Goal: Information Seeking & Learning: Learn about a topic

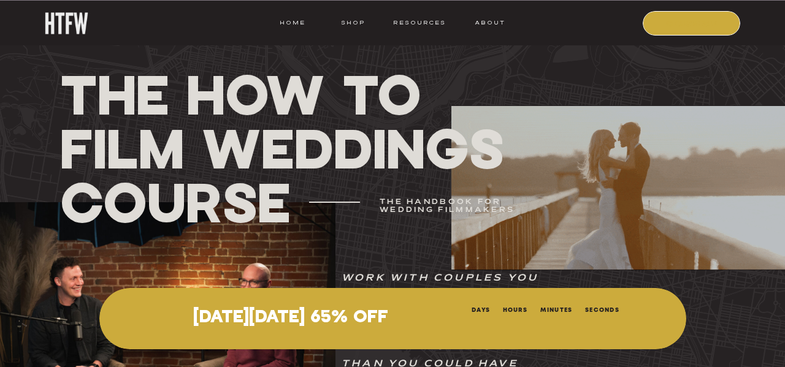
click at [661, 26] on nav "COURSE" at bounding box center [692, 22] width 83 height 11
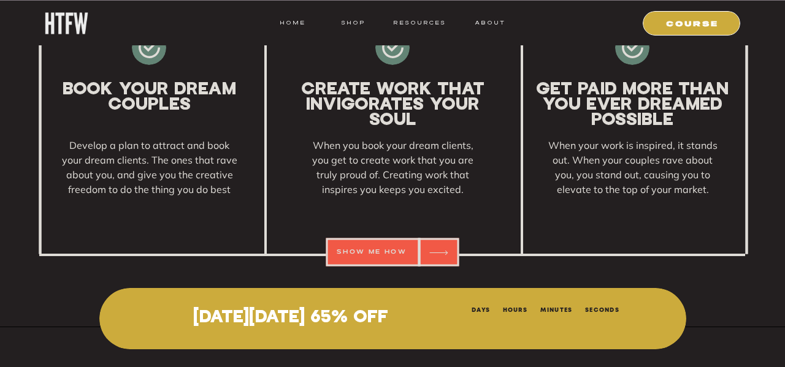
scroll to position [1939, 0]
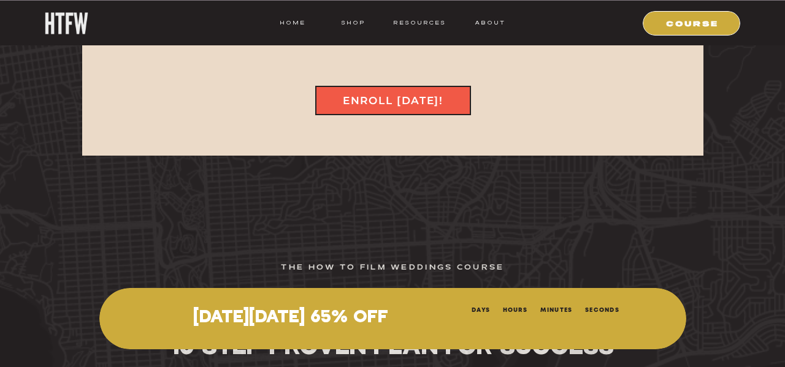
click at [435, 107] on div at bounding box center [393, 100] width 156 height 29
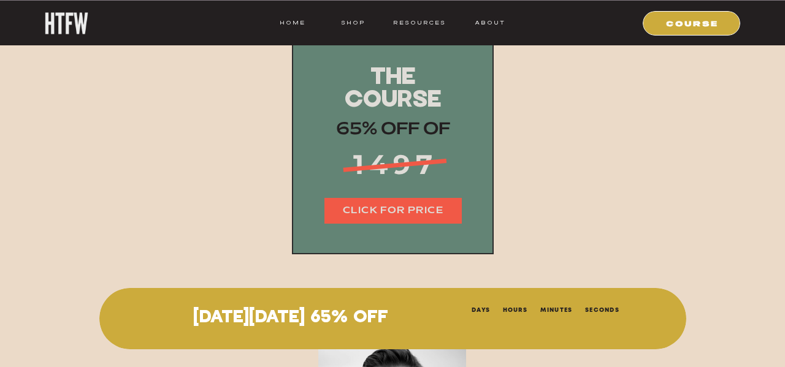
scroll to position [15202, 0]
click at [414, 206] on nav "CLICK FOR PRICE" at bounding box center [393, 211] width 137 height 14
click at [679, 18] on nav "COURSE" at bounding box center [692, 22] width 83 height 11
click at [683, 27] on nav "COURSE" at bounding box center [692, 22] width 83 height 11
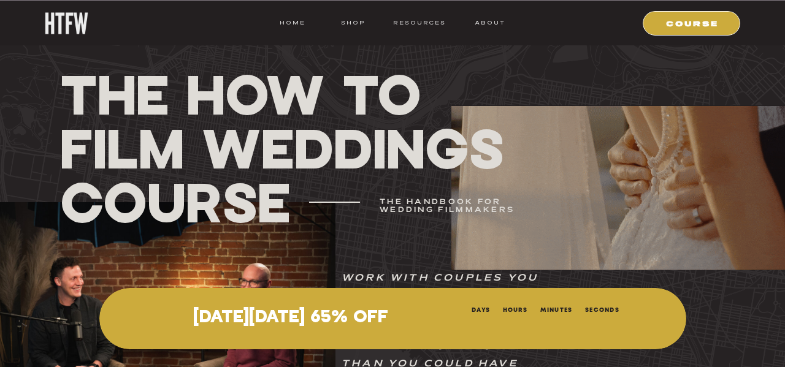
scroll to position [0, 0]
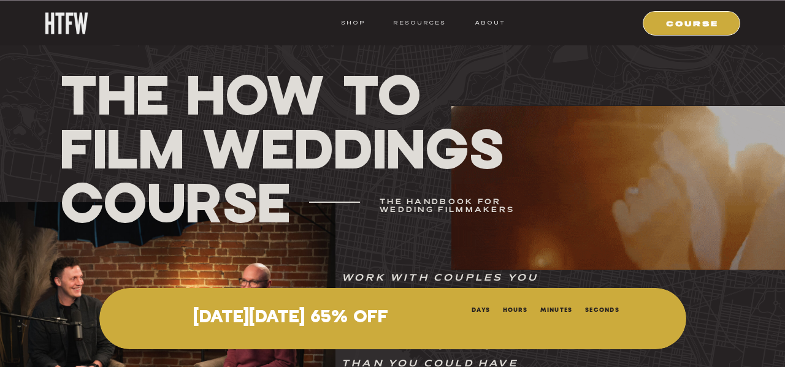
click at [294, 23] on nav "HOME" at bounding box center [293, 22] width 26 height 11
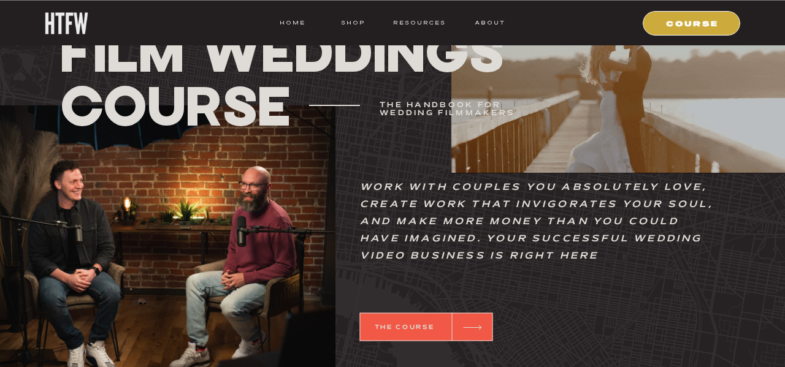
scroll to position [638, 0]
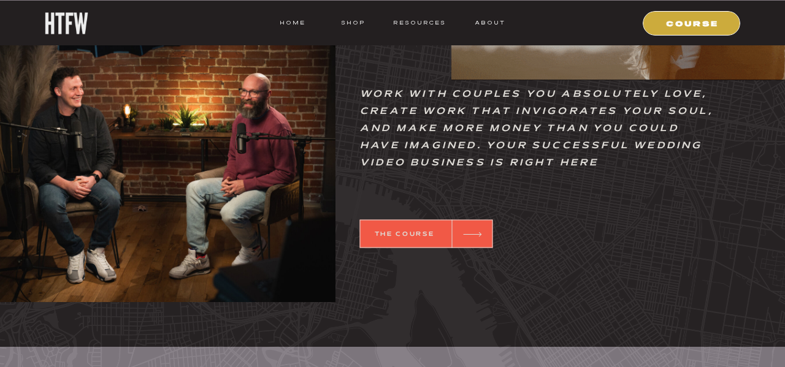
click at [431, 222] on div at bounding box center [426, 234] width 133 height 28
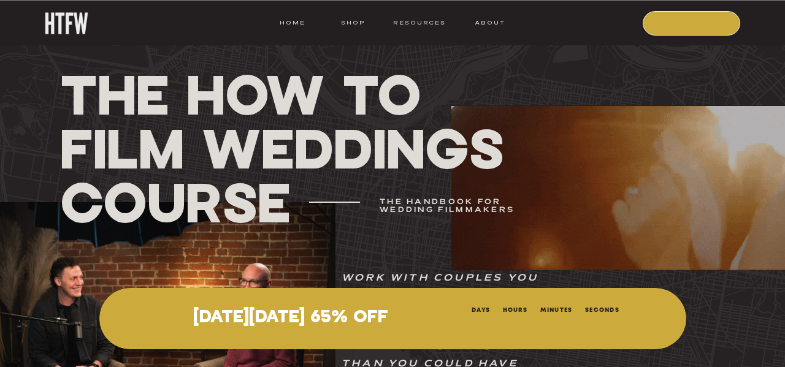
click at [660, 28] on nav "COURSE" at bounding box center [692, 22] width 83 height 11
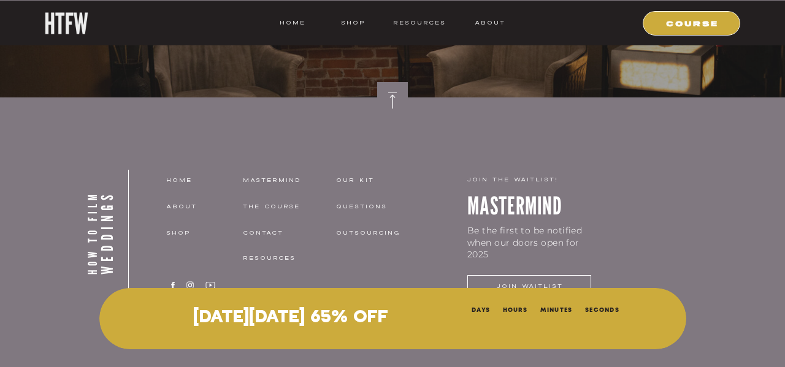
scroll to position [16960, 0]
click at [278, 204] on nav "THE COURSE" at bounding box center [280, 206] width 75 height 11
click at [277, 208] on nav "THE COURSE" at bounding box center [280, 206] width 75 height 11
click at [264, 254] on nav "resources" at bounding box center [286, 258] width 87 height 11
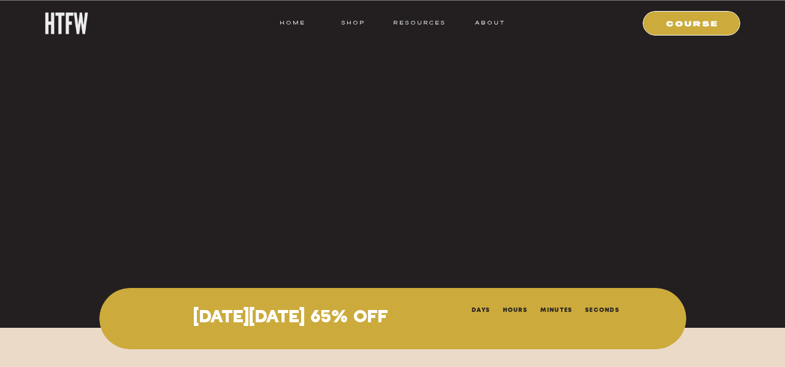
scroll to position [2915, 0]
